Goal: Task Accomplishment & Management: Manage account settings

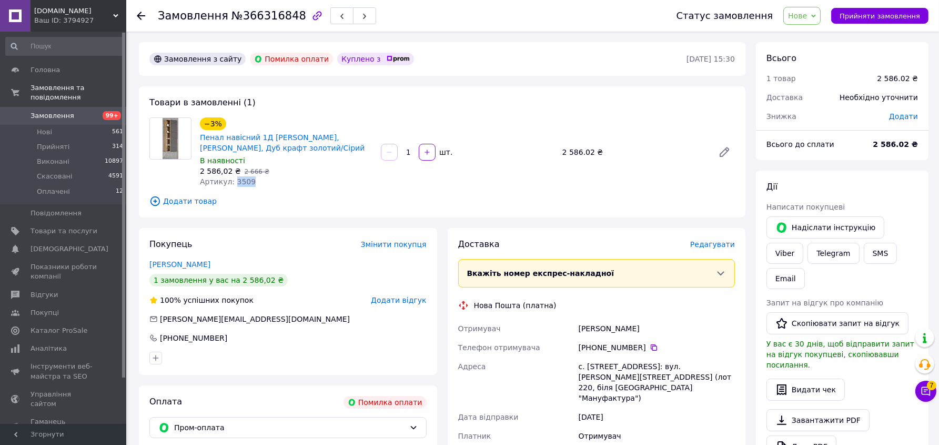
drag, startPoint x: 247, startPoint y: 209, endPoint x: 266, endPoint y: 211, distance: 19.0
click at [266, 187] on div "Артикул: 3509" at bounding box center [286, 181] width 173 height 11
copy span "3509"
click at [61, 226] on span "Товари та послуги" at bounding box center [64, 230] width 67 height 9
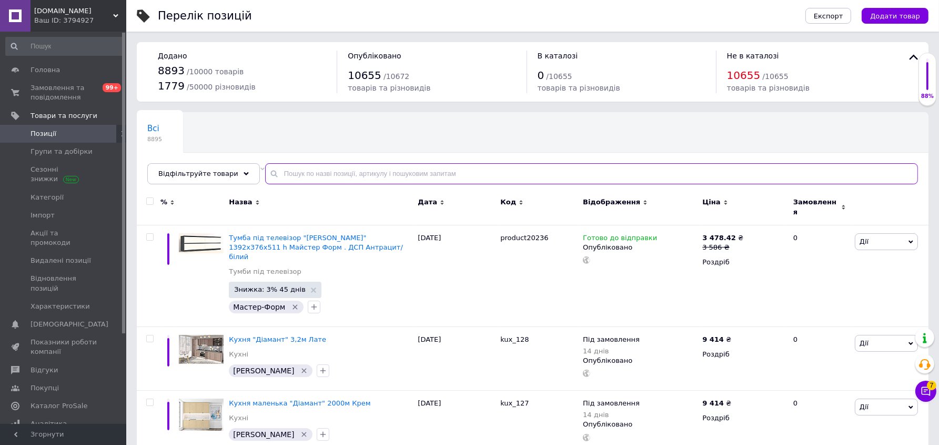
click at [288, 184] on input "text" at bounding box center [591, 173] width 653 height 21
paste input "3509"
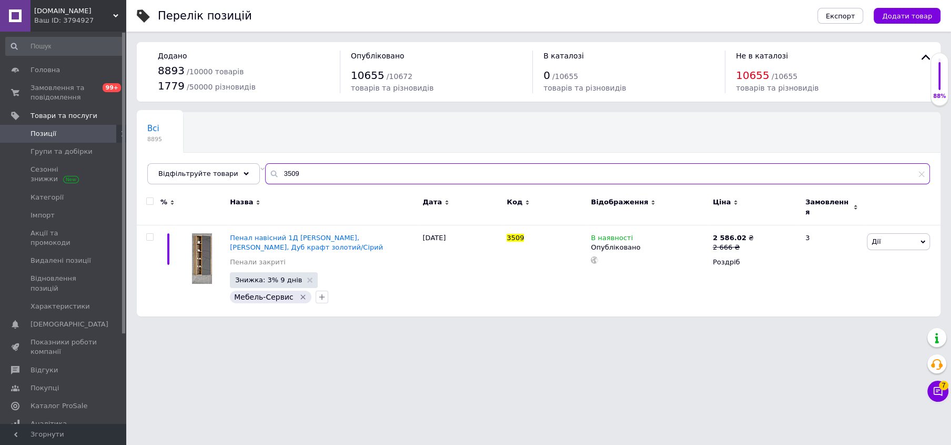
type input "3509"
